Goal: Book appointment/travel/reservation

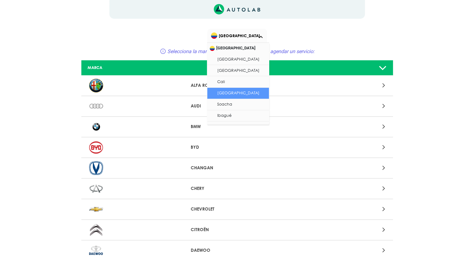
click at [244, 36] on span "[GEOGRAPHIC_DATA]" at bounding box center [237, 35] width 53 height 9
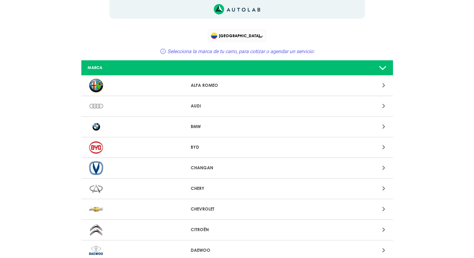
click at [300, 38] on div "[GEOGRAPHIC_DATA] Selecciona la marca de tu carro, para cotizar o agendar un se…" at bounding box center [237, 43] width 187 height 29
click at [384, 206] on icon at bounding box center [383, 209] width 3 height 8
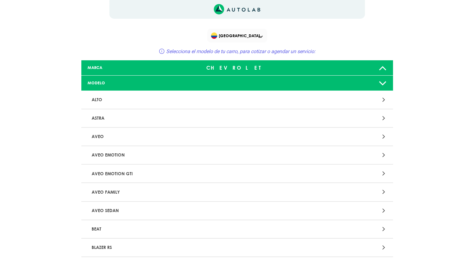
click at [146, 141] on p "AVEO" at bounding box center [186, 137] width 194 height 12
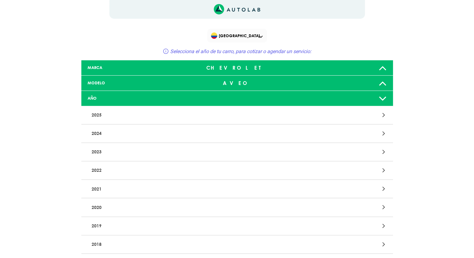
click at [183, 136] on p "2024" at bounding box center [186, 134] width 194 height 12
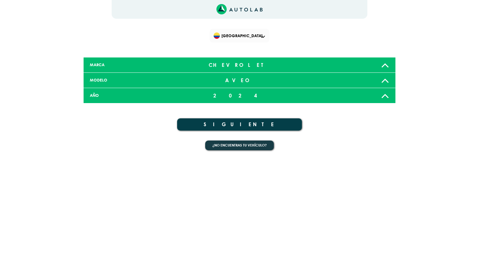
click at [230, 128] on button "SIGUIENTE" at bounding box center [239, 124] width 125 height 12
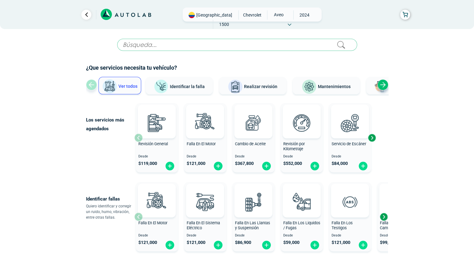
click at [173, 165] on img at bounding box center [170, 166] width 10 height 10
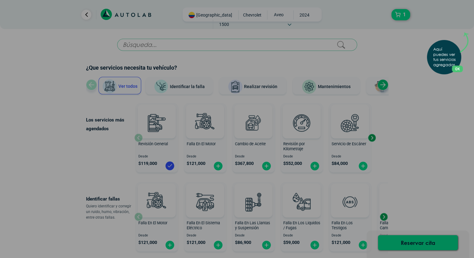
click at [460, 72] on button "OK" at bounding box center [457, 68] width 11 height 7
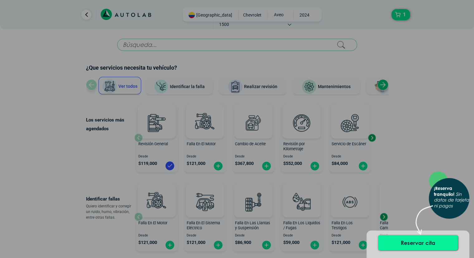
click at [409, 242] on button "Reservar cita" at bounding box center [418, 242] width 80 height 15
